Goal: Navigation & Orientation: Find specific page/section

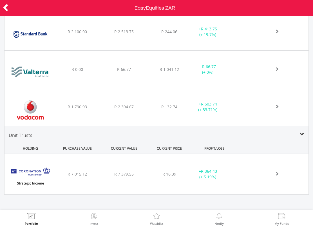
scroll to position [281133, 281086]
click at [9, 3] on div at bounding box center [15, 8] width 31 height 12
click at [6, 8] on icon at bounding box center [6, 7] width 6 height 11
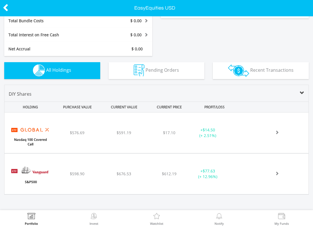
scroll to position [139, 0]
click at [7, 13] on icon at bounding box center [6, 7] width 6 height 11
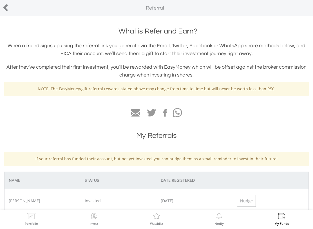
click at [7, 2] on icon at bounding box center [6, 7] width 6 height 11
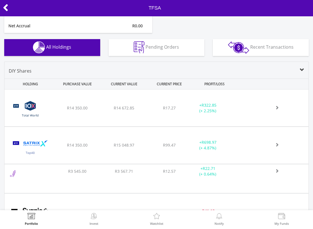
scroll to position [156, 0]
